Goal: Transaction & Acquisition: Purchase product/service

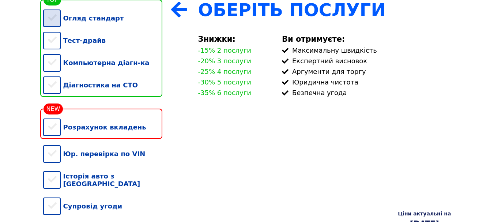
scroll to position [183, 0]
click at [52, 19] on div "Огляд стандарт" at bounding box center [102, 18] width 119 height 22
click at [52, 42] on div "Огляд стандарт Тест-драйв Компьютерна діагн-ка Діагностика на СТО" at bounding box center [102, 48] width 119 height 97
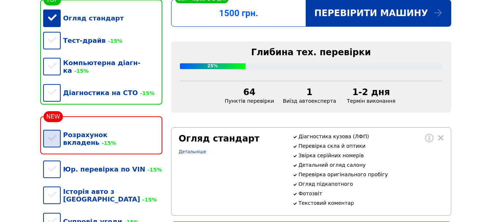
click at [52, 124] on div "Розрахунок вкладень -15%" at bounding box center [102, 139] width 119 height 30
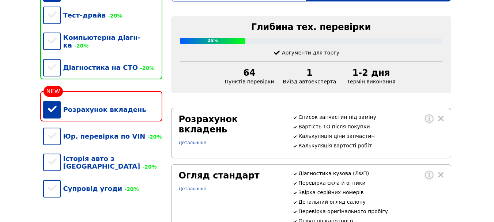
scroll to position [162, 0]
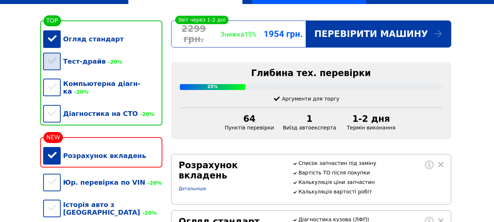
click at [51, 66] on div "Тест-драйв -20%" at bounding box center [102, 61] width 119 height 22
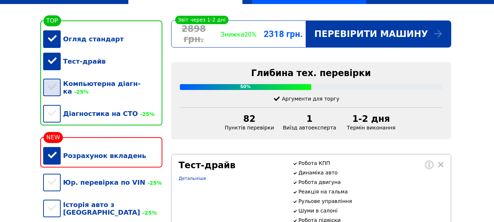
click at [51, 86] on div "Компьютерна діагн-ка -25%" at bounding box center [102, 87] width 119 height 30
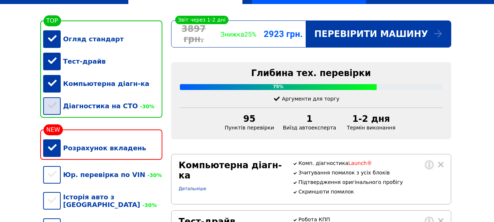
click at [53, 109] on div "Діагностика на СТО -30%" at bounding box center [102, 106] width 119 height 22
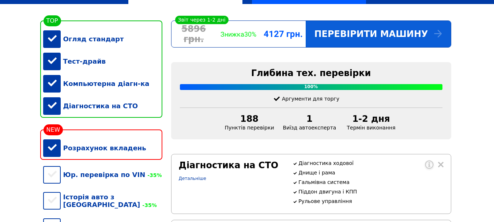
click at [403, 37] on div "Перевірити машину" at bounding box center [378, 34] width 145 height 26
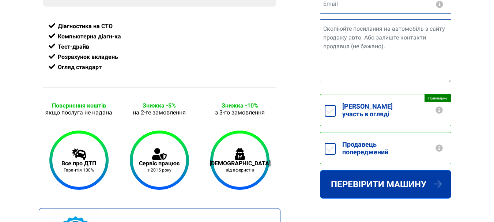
scroll to position [293, 0]
click at [330, 108] on input "[PERSON_NAME] участь в огляді +100грн" at bounding box center [330, 111] width 11 height 12
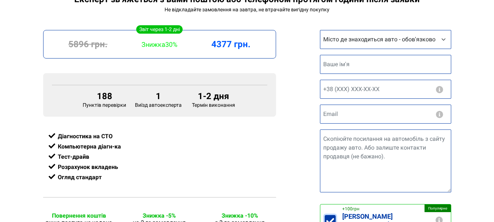
scroll to position [220, 0]
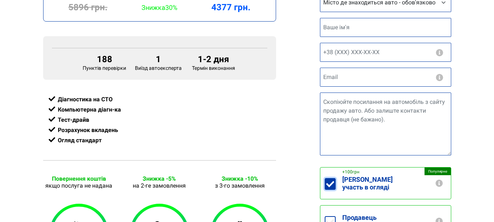
click at [328, 183] on input "[PERSON_NAME] участь в огляді +100грн" at bounding box center [330, 184] width 11 height 12
click at [327, 185] on input "[PERSON_NAME] участь в огляді +100грн" at bounding box center [330, 184] width 11 height 12
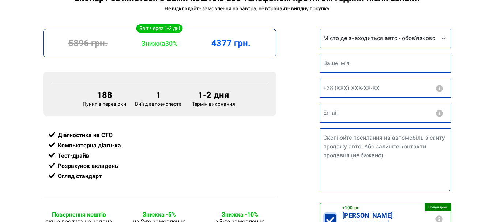
scroll to position [183, 0]
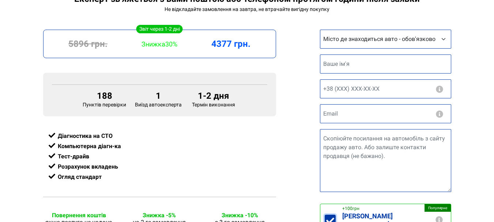
click at [328, 217] on input "[PERSON_NAME] участь в огляді +100грн" at bounding box center [330, 221] width 11 height 12
click at [327, 219] on input "[PERSON_NAME] участь в огляді +100грн" at bounding box center [330, 221] width 11 height 12
checkbox input "true"
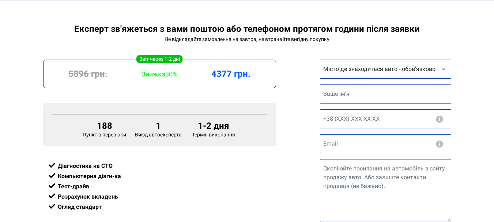
scroll to position [144, 0]
